Goal: Check status: Check status

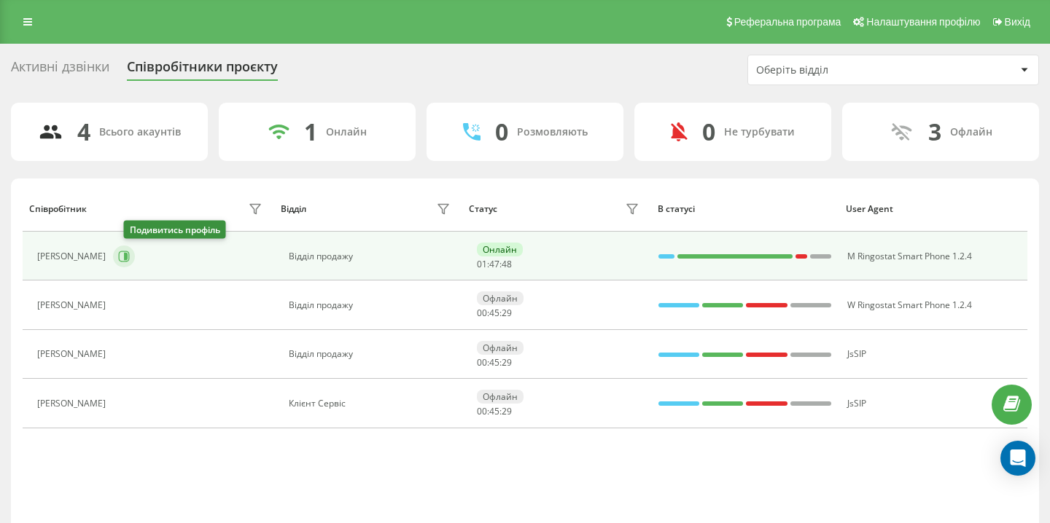
click at [130, 257] on icon at bounding box center [124, 257] width 12 height 12
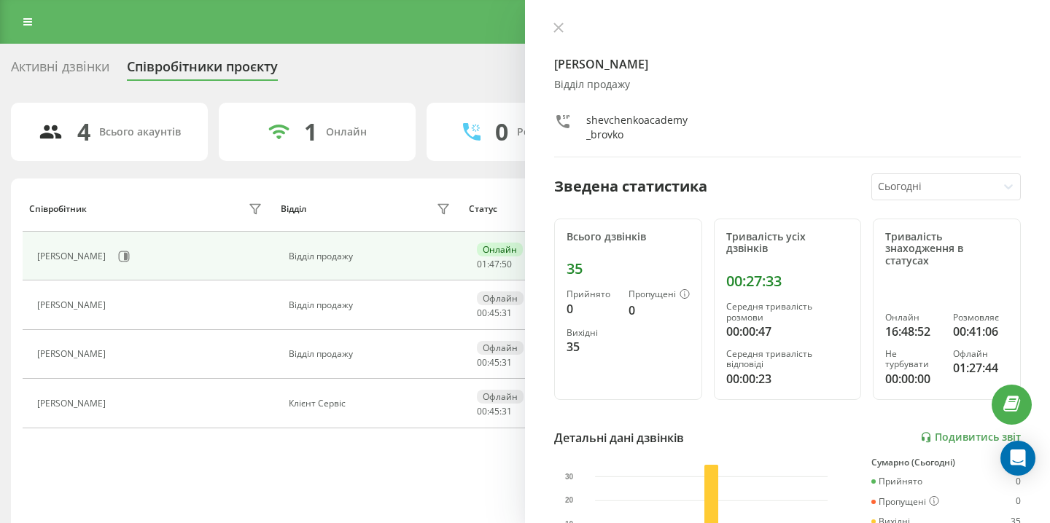
click at [109, 302] on div "[PERSON_NAME]" at bounding box center [73, 305] width 72 height 10
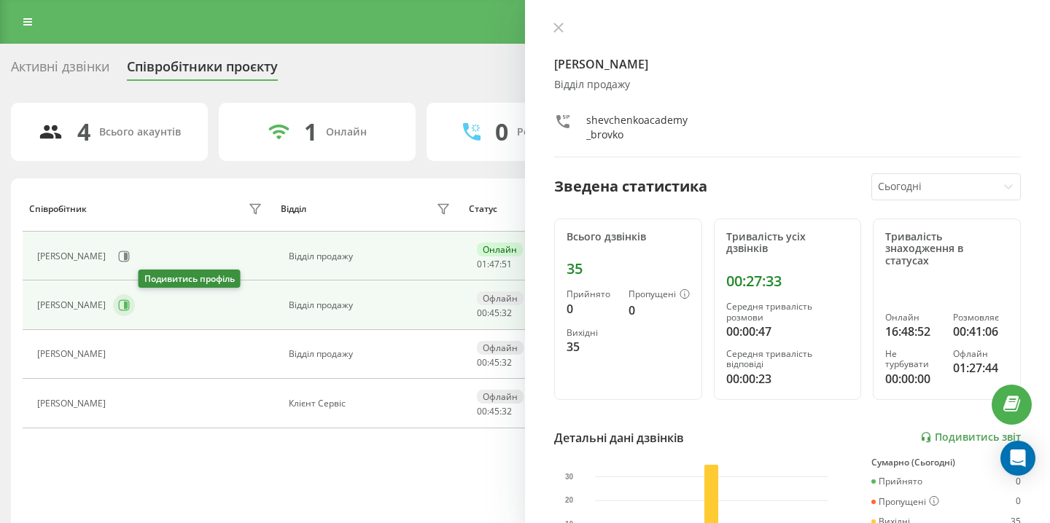
click at [128, 307] on icon at bounding box center [126, 305] width 4 height 7
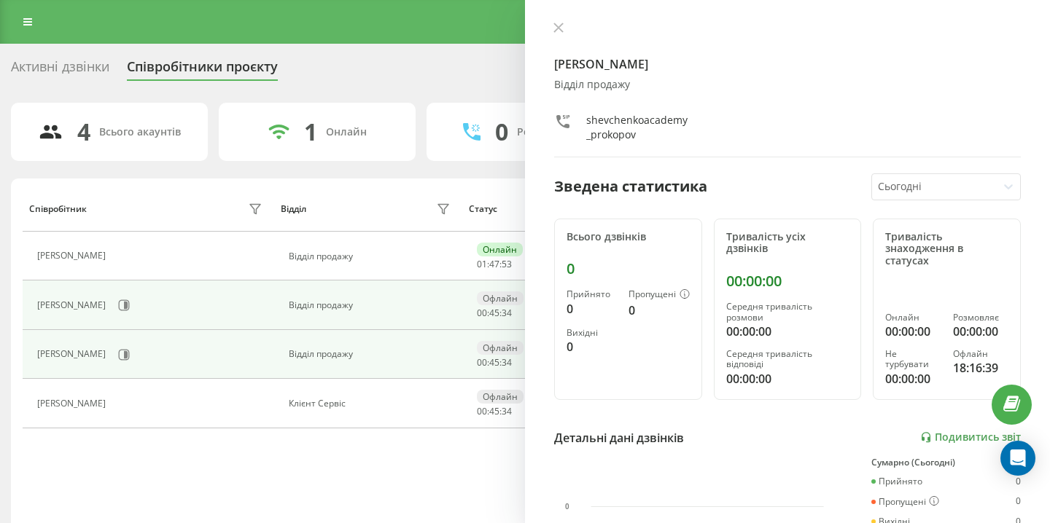
click at [112, 362] on div "[PERSON_NAME]" at bounding box center [151, 355] width 229 height 25
click at [113, 362] on button at bounding box center [124, 355] width 22 height 22
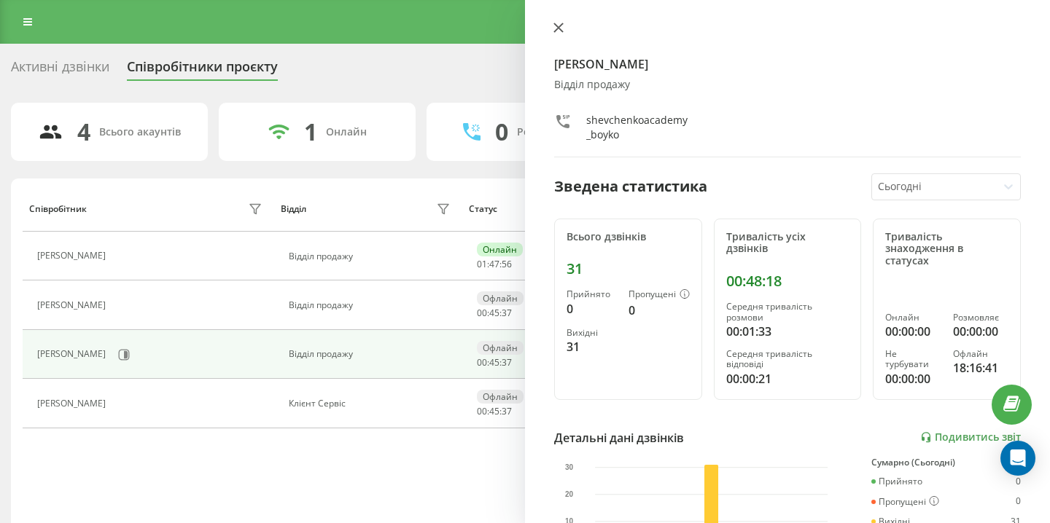
click at [552, 31] on button at bounding box center [558, 29] width 19 height 14
